Goal: Obtain resource: Obtain resource

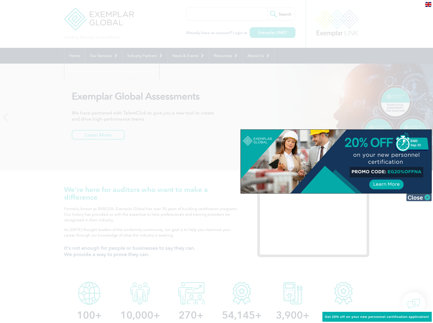
click at [415, 198] on img at bounding box center [418, 197] width 25 height 8
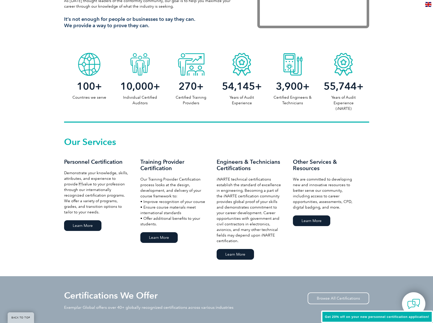
scroll to position [254, 0]
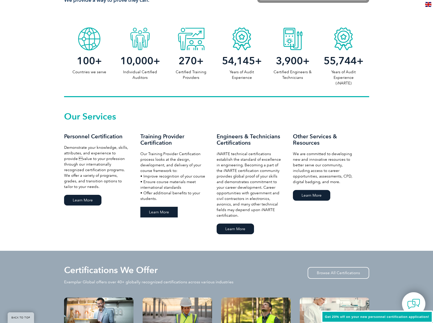
click at [152, 211] on link "Learn More" at bounding box center [158, 212] width 37 height 11
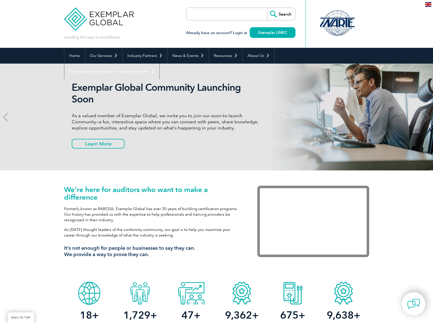
scroll to position [254, 0]
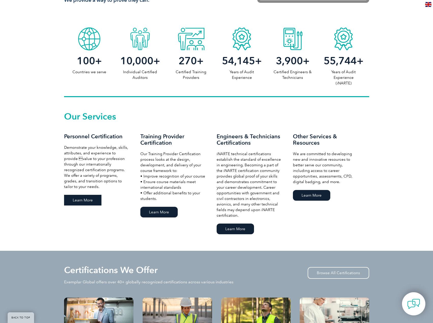
click at [95, 202] on link "Learn More" at bounding box center [82, 200] width 37 height 11
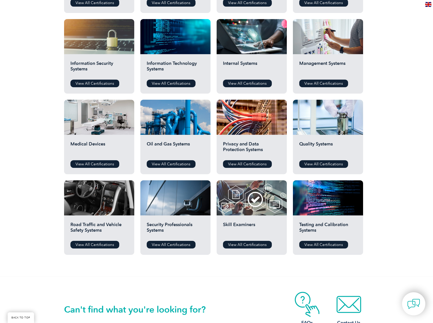
scroll to position [153, 0]
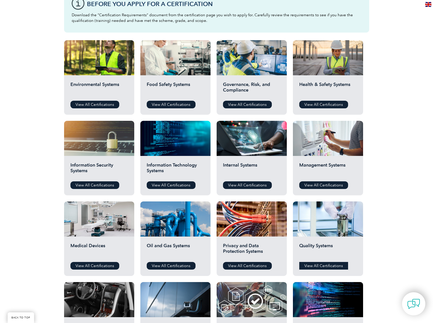
click at [325, 265] on link "View All Certifications" at bounding box center [323, 266] width 49 height 8
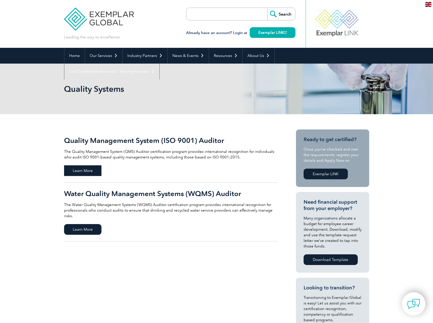
click at [94, 174] on span "Learn More" at bounding box center [82, 170] width 37 height 11
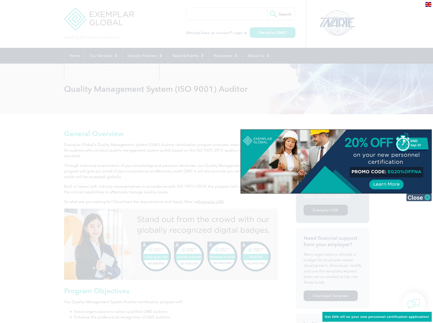
click at [421, 196] on img at bounding box center [418, 197] width 25 height 8
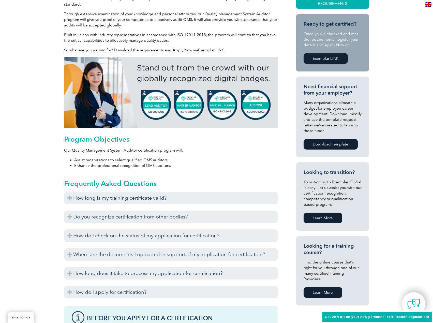
scroll to position [153, 0]
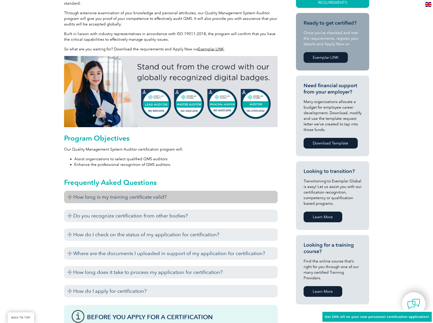
click at [146, 196] on h3 "How long is my training certificate valid?" at bounding box center [171, 197] width 214 height 12
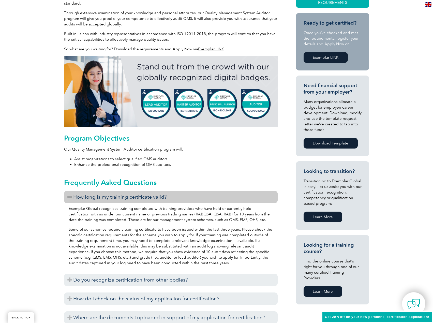
click at [146, 196] on h3 "How long is my training certificate valid?" at bounding box center [171, 197] width 214 height 12
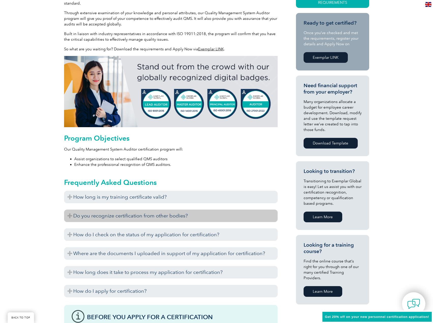
click at [138, 217] on h3 "Do you recognize certification from other bodies?" at bounding box center [171, 216] width 214 height 12
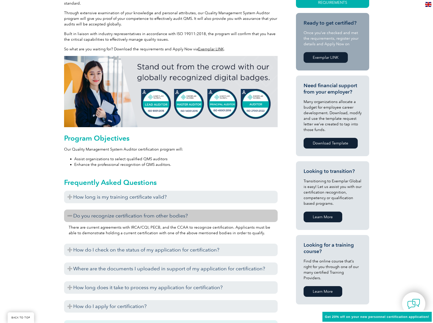
click at [138, 217] on h3 "Do you recognize certification from other bodies?" at bounding box center [171, 216] width 214 height 12
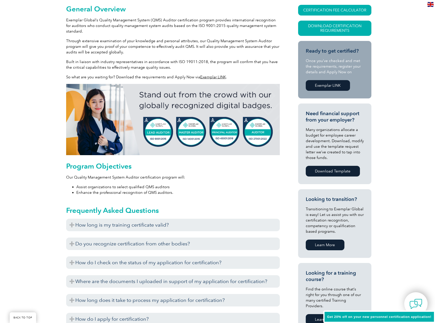
scroll to position [76, 0]
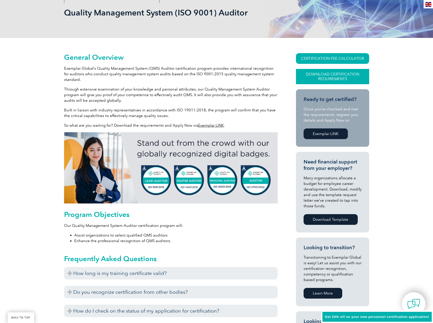
click at [347, 74] on link "Download Certification Requirements" at bounding box center [332, 76] width 73 height 15
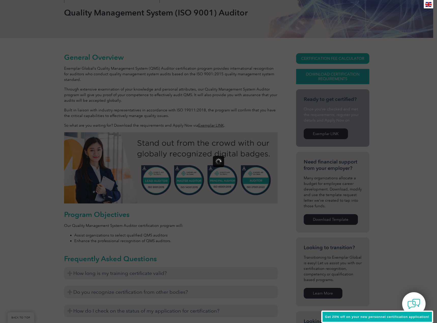
scroll to position [0, 0]
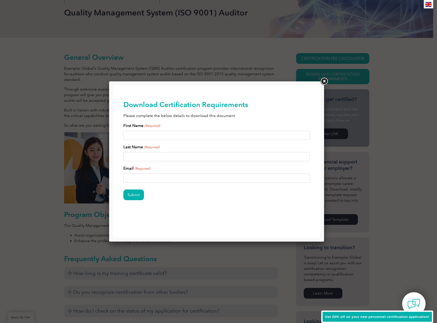
click at [154, 137] on input "First Name (Required)" at bounding box center [216, 135] width 187 height 9
type input "Esther Carmen"
type input "Palencia"
type input "esther.palencia@jetaviation.com"
click at [136, 194] on input "Submit" at bounding box center [133, 194] width 21 height 11
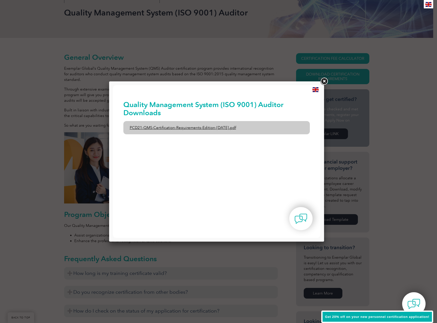
click at [196, 130] on link "PCD21-QMS-Certification-Requirements-Edition-2-April-2022.pdf" at bounding box center [216, 127] width 187 height 13
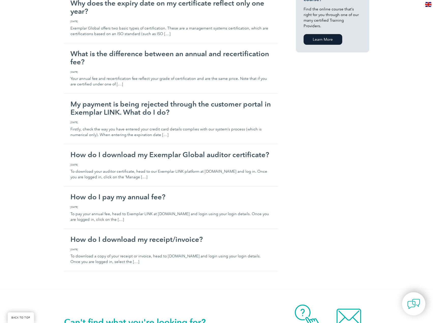
scroll to position [407, 0]
